Goal: Navigation & Orientation: Understand site structure

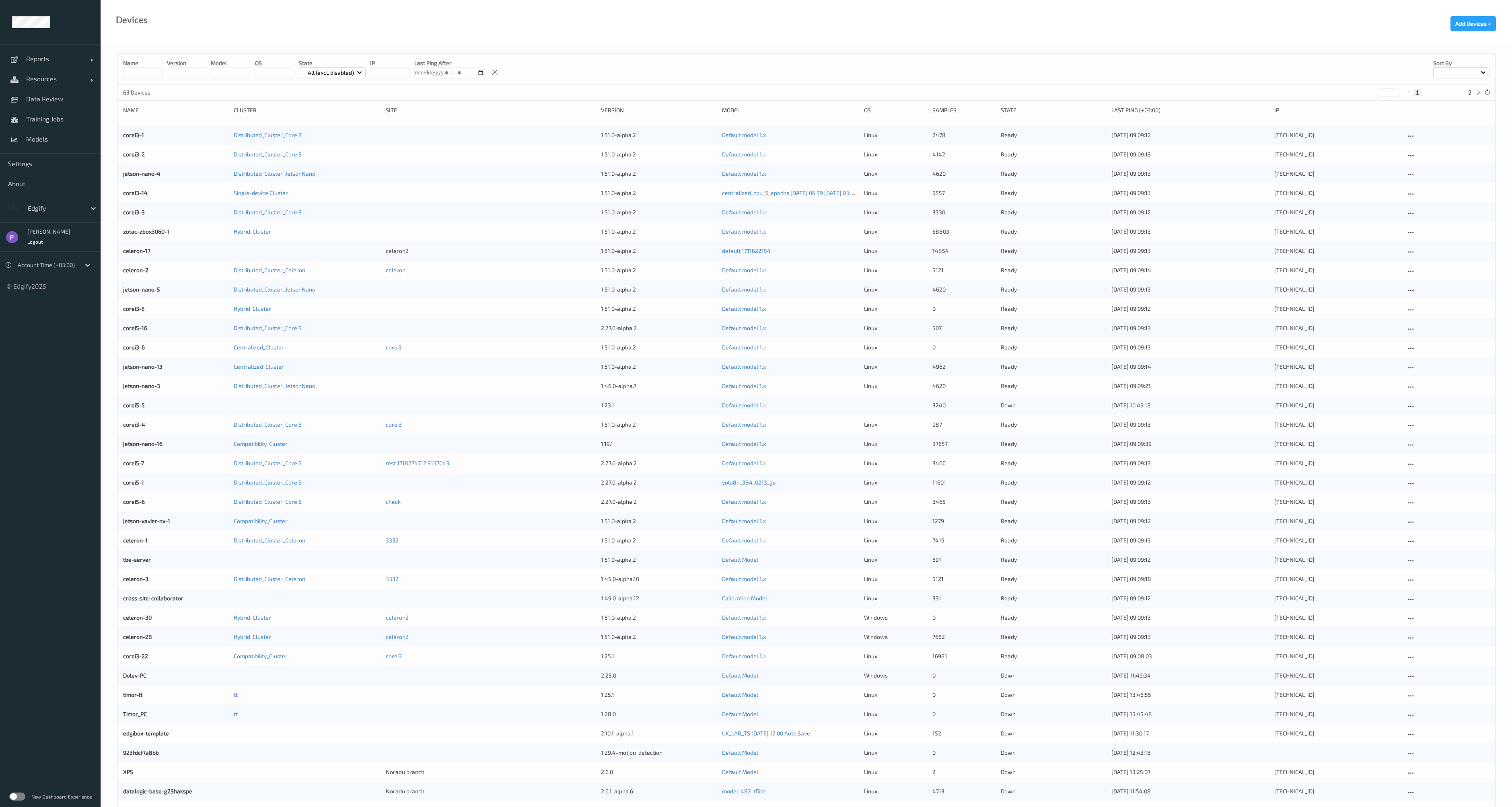
click at [17, 798] on label at bounding box center [17, 797] width 16 height 8
click at [14, 796] on label at bounding box center [17, 797] width 16 height 8
click at [18, 799] on label at bounding box center [17, 797] width 16 height 8
